Goal: Task Accomplishment & Management: Use online tool/utility

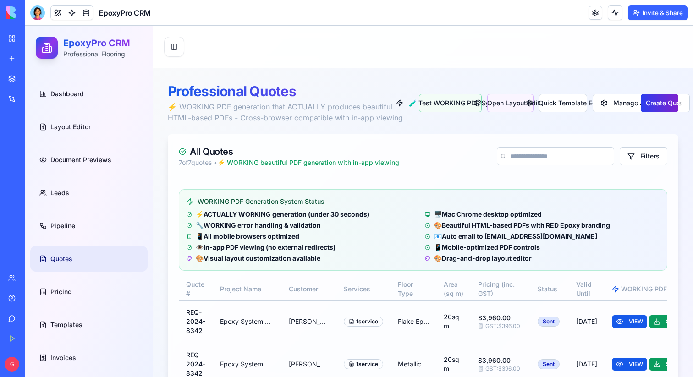
click at [653, 105] on button "Create Quote" at bounding box center [660, 103] width 38 height 18
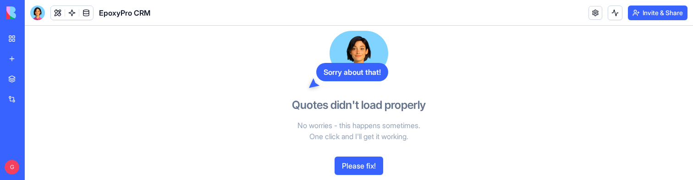
click at [61, 14] on button at bounding box center [58, 13] width 14 height 14
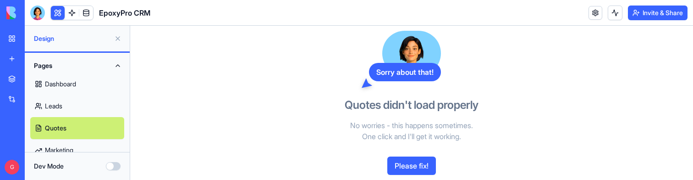
click at [76, 80] on link "Dashboard" at bounding box center [77, 84] width 94 height 22
